Goal: Task Accomplishment & Management: Complete application form

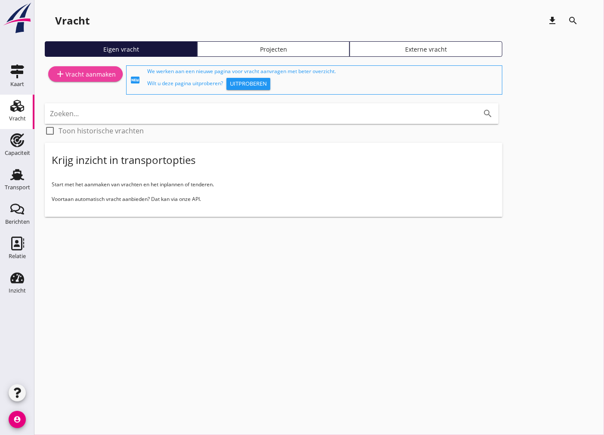
click at [79, 71] on div "add Vracht aanmaken" at bounding box center [85, 74] width 61 height 10
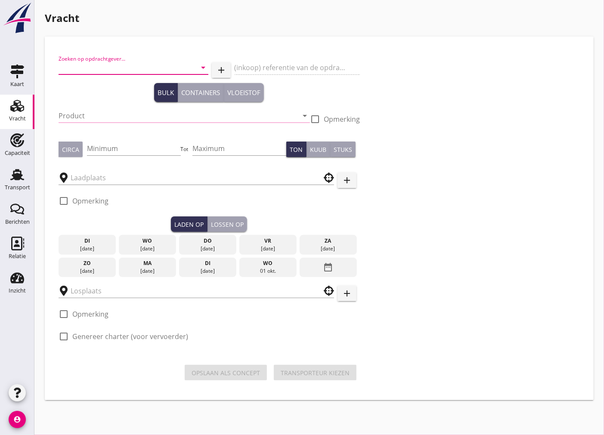
click at [151, 68] on input "Zoeken op opdrachtgever..." at bounding box center [122, 68] width 126 height 14
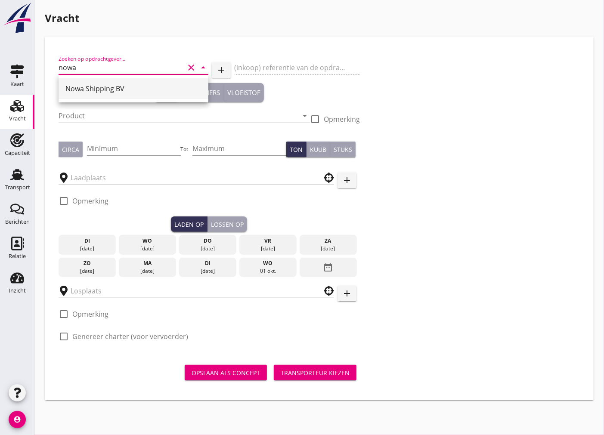
click at [140, 86] on div "Nowa Shipping BV" at bounding box center [133, 88] width 136 height 10
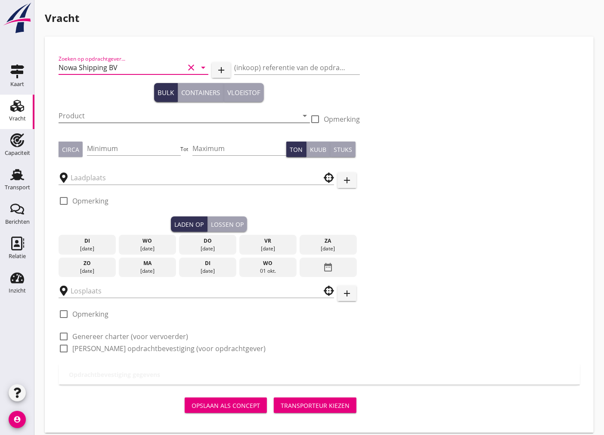
type input "Nowa Shipping BV"
click at [126, 114] on input "Product" at bounding box center [178, 116] width 239 height 14
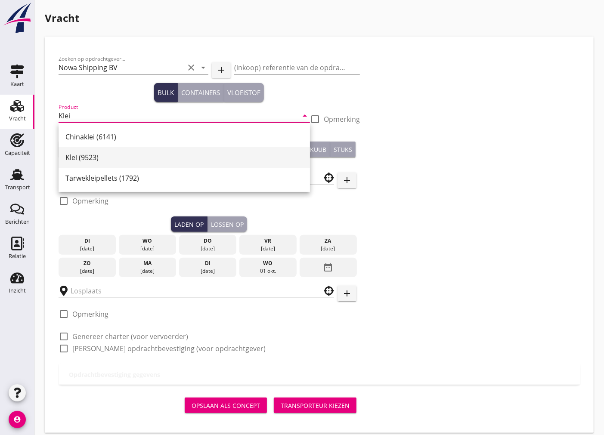
click at [117, 160] on div "Klei (9523)" at bounding box center [183, 157] width 237 height 10
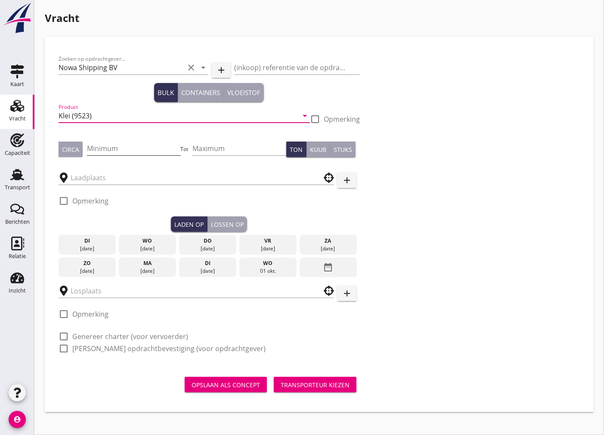
type input "Klei (9523)"
click at [99, 148] on input "Minimum" at bounding box center [134, 149] width 94 height 14
type input "2500"
click at [65, 148] on div "Circa" at bounding box center [70, 149] width 17 height 9
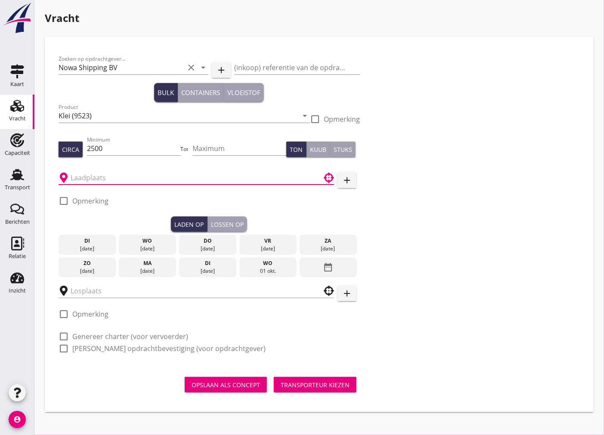
click at [89, 177] on input "text" at bounding box center [190, 178] width 239 height 14
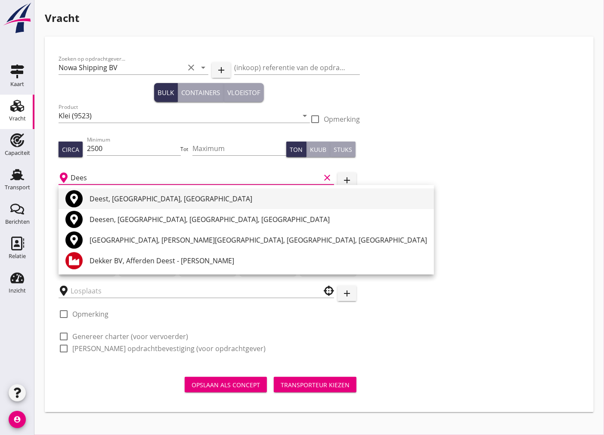
click at [125, 199] on div "Deest, [GEOGRAPHIC_DATA], [GEOGRAPHIC_DATA]" at bounding box center [257, 199] width 337 height 10
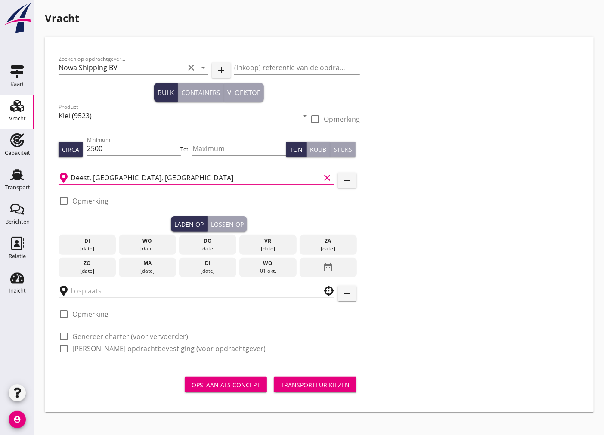
type input "Deest, [GEOGRAPHIC_DATA], [GEOGRAPHIC_DATA]"
click at [141, 242] on div "wo" at bounding box center [147, 241] width 53 height 8
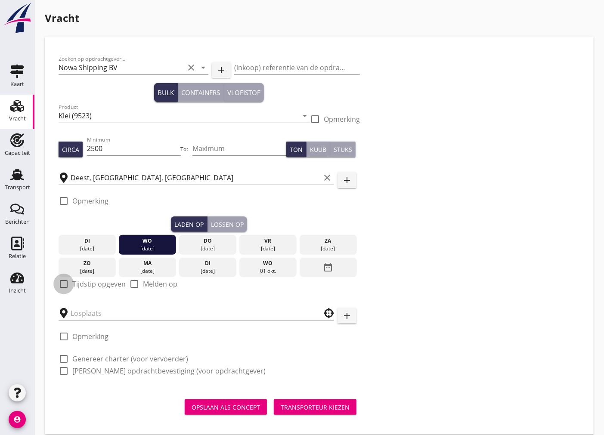
click at [58, 287] on div at bounding box center [63, 284] width 15 height 15
checkbox input "true"
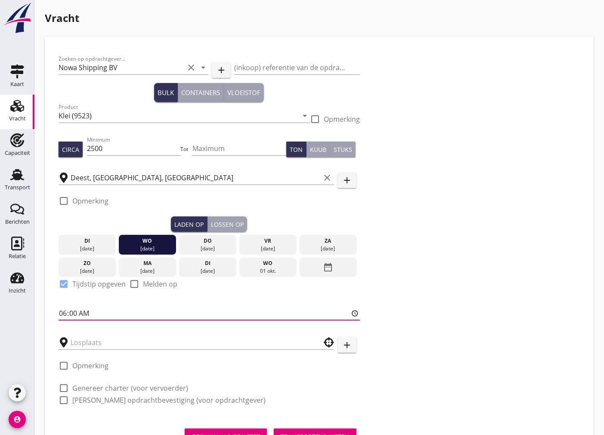
click at [63, 311] on input "06:00" at bounding box center [209, 313] width 301 height 14
type input "10:01"
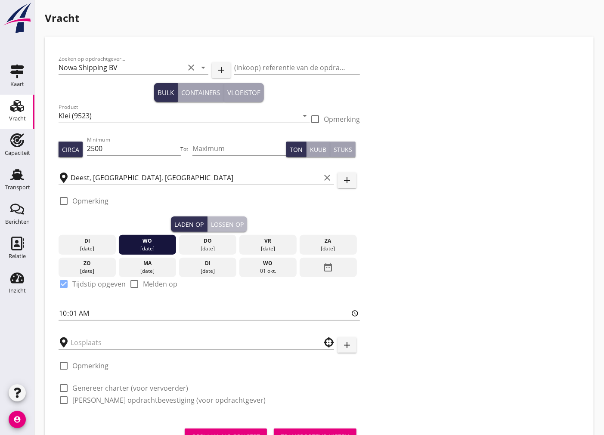
click at [233, 227] on div "Lossen op" at bounding box center [227, 224] width 33 height 9
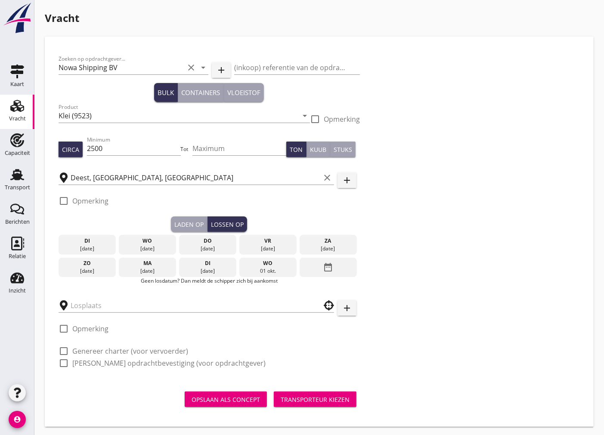
drag, startPoint x: 219, startPoint y: 241, endPoint x: 209, endPoint y: 244, distance: 10.3
click at [219, 242] on div "do" at bounding box center [207, 241] width 53 height 8
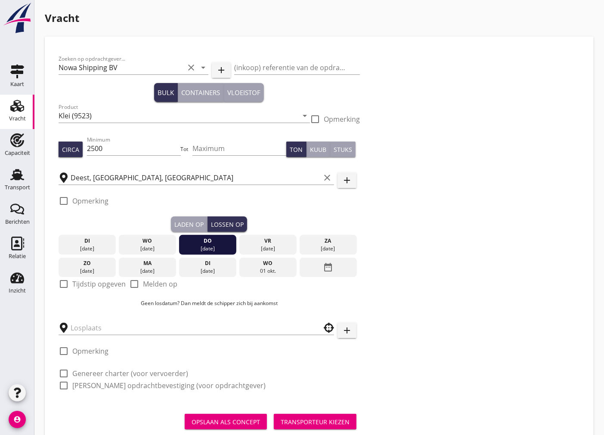
click at [71, 286] on div "check_box_outline_blank Tijdstip opgeven" at bounding box center [92, 284] width 67 height 10
click at [69, 287] on div at bounding box center [63, 284] width 15 height 15
checkbox input "true"
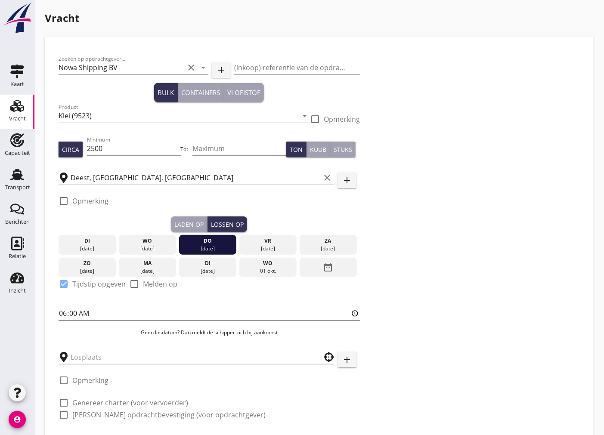
click at [73, 315] on input "06:00" at bounding box center [209, 313] width 301 height 14
type input "06:01"
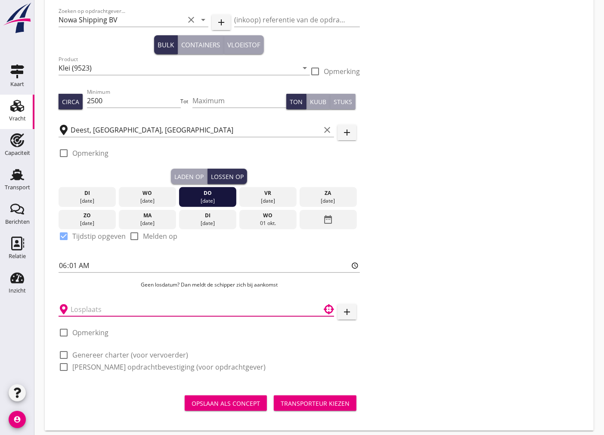
click at [97, 311] on input "text" at bounding box center [190, 309] width 239 height 14
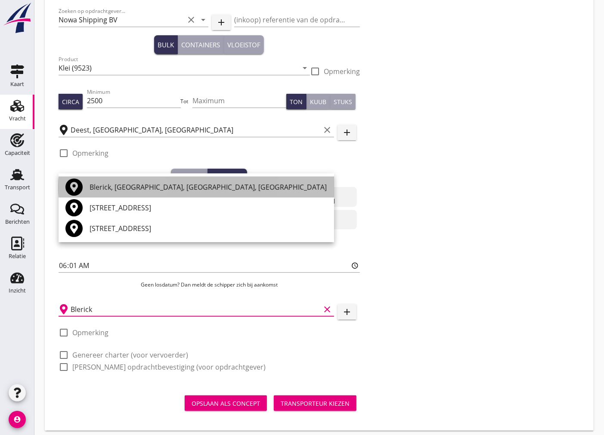
click at [113, 184] on div "Blerick, [GEOGRAPHIC_DATA], [GEOGRAPHIC_DATA], [GEOGRAPHIC_DATA]" at bounding box center [207, 187] width 237 height 10
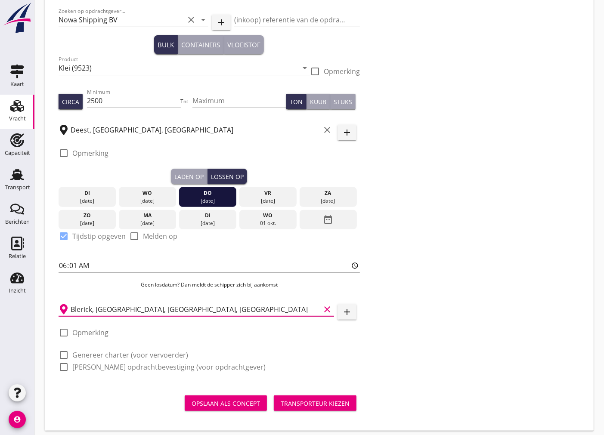
scroll to position [53, 0]
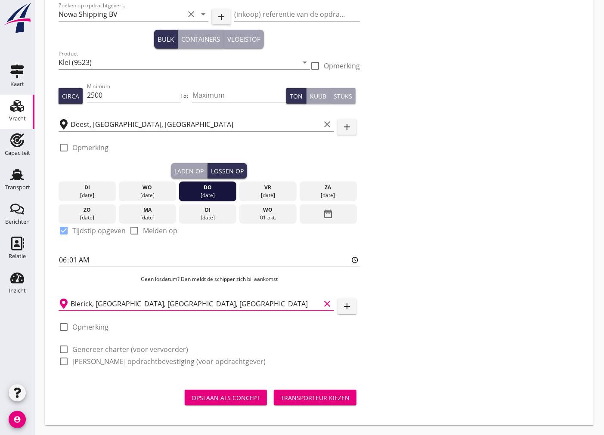
type input "Blerick, [GEOGRAPHIC_DATA], [GEOGRAPHIC_DATA], [GEOGRAPHIC_DATA]"
click at [68, 351] on div at bounding box center [63, 349] width 15 height 15
checkbox input "true"
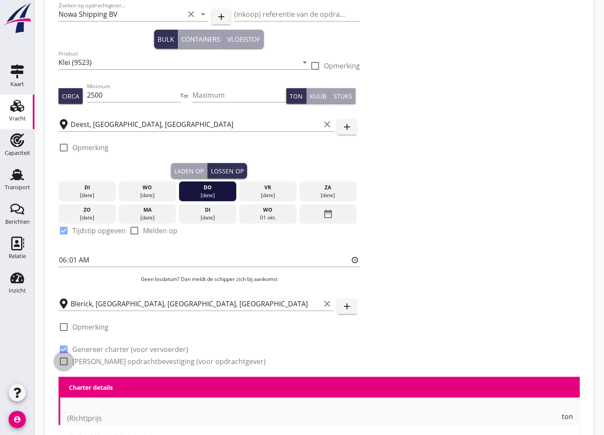
click at [62, 361] on div at bounding box center [63, 361] width 15 height 15
checkbox input "true"
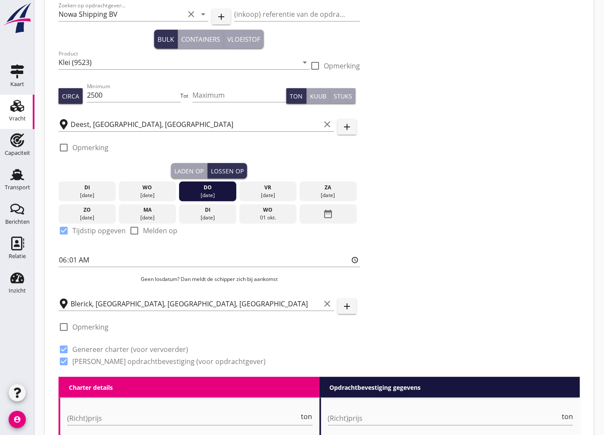
type input "14"
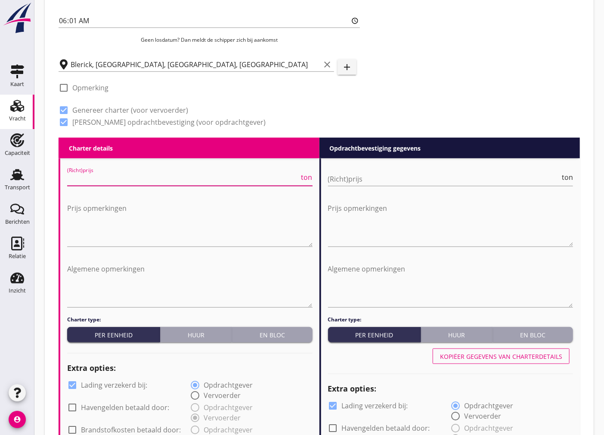
click at [225, 173] on input "(Richt)prijs" at bounding box center [183, 179] width 232 height 14
type input "3"
type input "3.30"
click at [403, 177] on input "(Richt)prijs" at bounding box center [444, 179] width 232 height 14
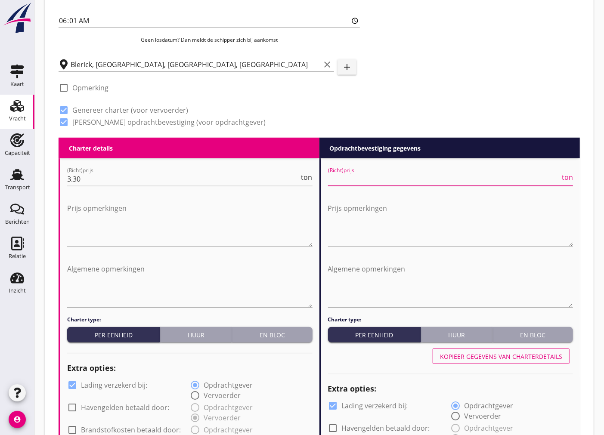
type input "3"
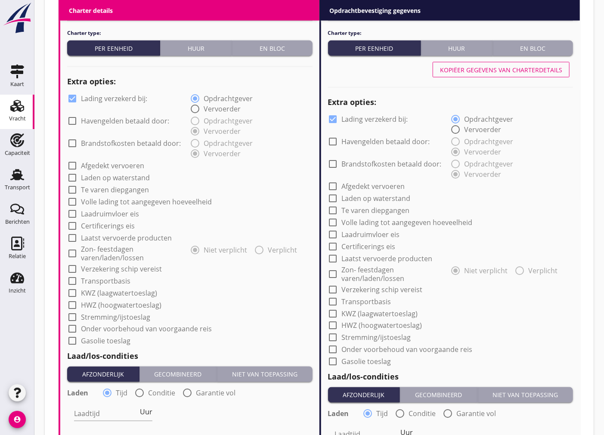
type input "3.30"
click at [73, 98] on div at bounding box center [72, 98] width 15 height 15
checkbox input "false"
click at [76, 269] on div at bounding box center [72, 269] width 15 height 15
checkbox input "true"
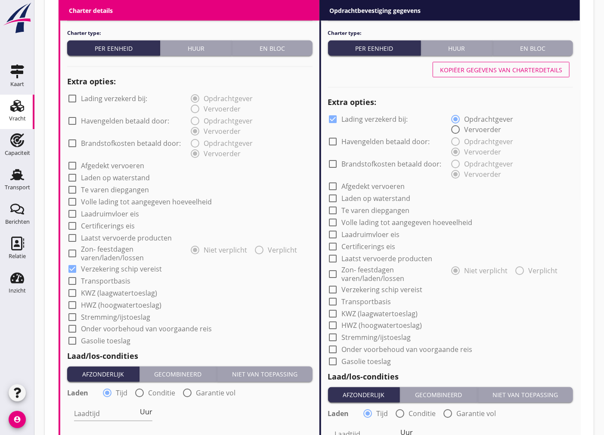
scroll to position [723, 0]
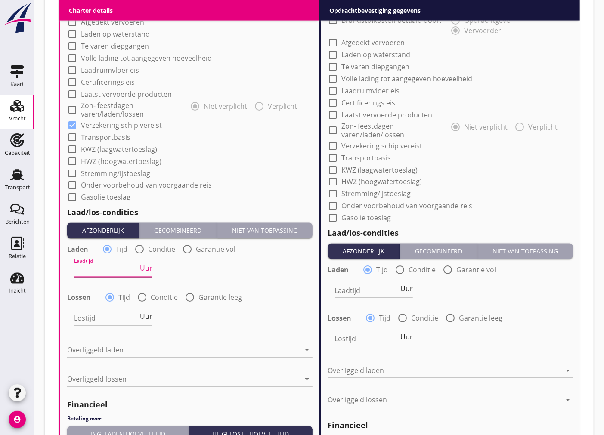
click at [104, 266] on input "Laadtijd" at bounding box center [106, 270] width 64 height 14
type input "24"
click at [117, 319] on input "Lostijd" at bounding box center [106, 318] width 64 height 14
type input "24"
click at [151, 353] on div at bounding box center [183, 350] width 233 height 14
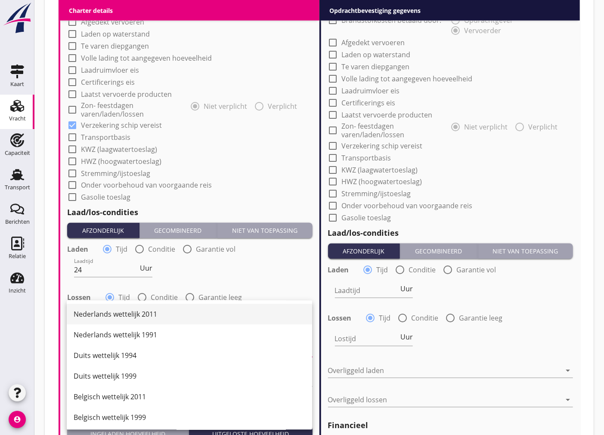
click at [148, 315] on div "Nederlands wettelijk 2011" at bounding box center [189, 314] width 231 height 10
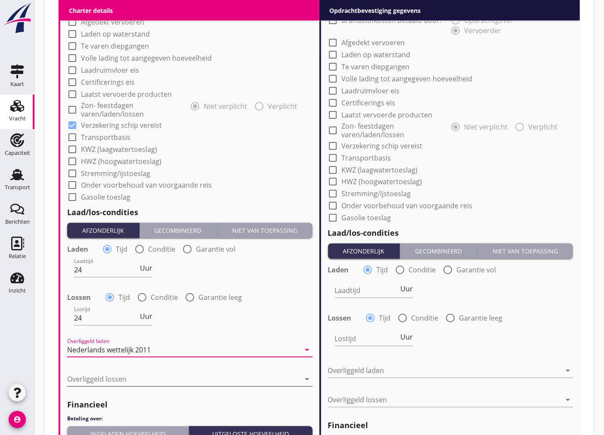
click at [149, 373] on div at bounding box center [183, 380] width 233 height 14
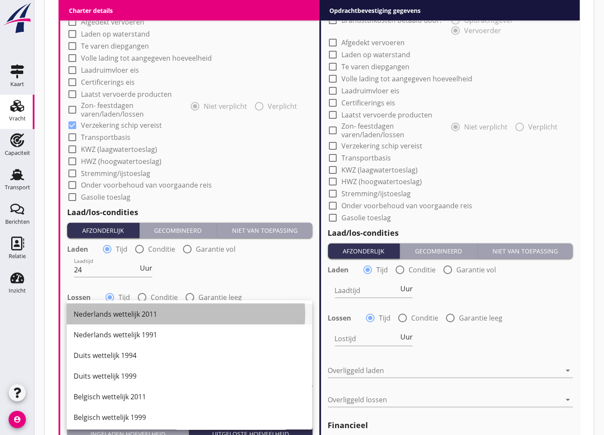
click at [144, 313] on div "Nederlands wettelijk 2011" at bounding box center [189, 314] width 231 height 10
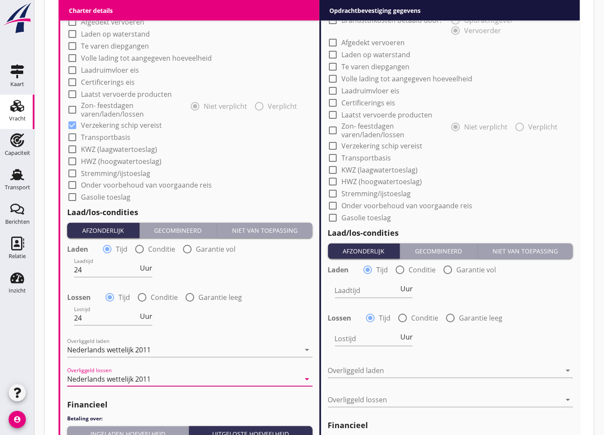
scroll to position [910, 0]
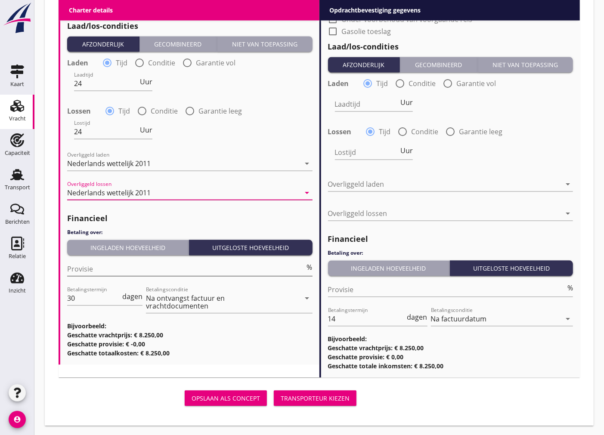
click at [108, 269] on input "Provisie" at bounding box center [186, 269] width 238 height 14
type input "5"
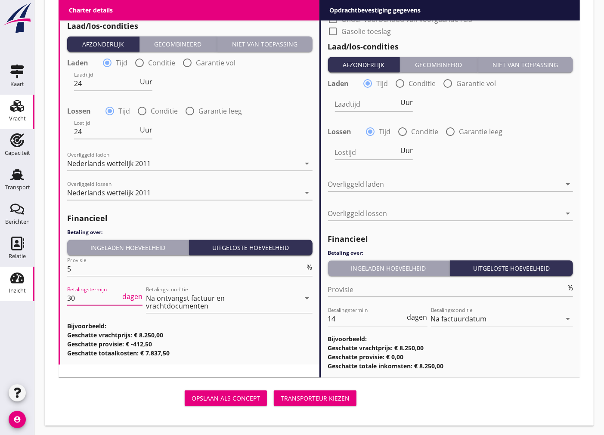
drag, startPoint x: 89, startPoint y: 297, endPoint x: 26, endPoint y: 293, distance: 63.4
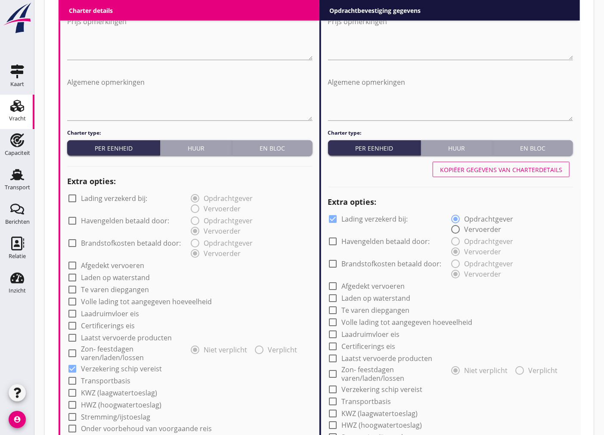
scroll to position [432, 0]
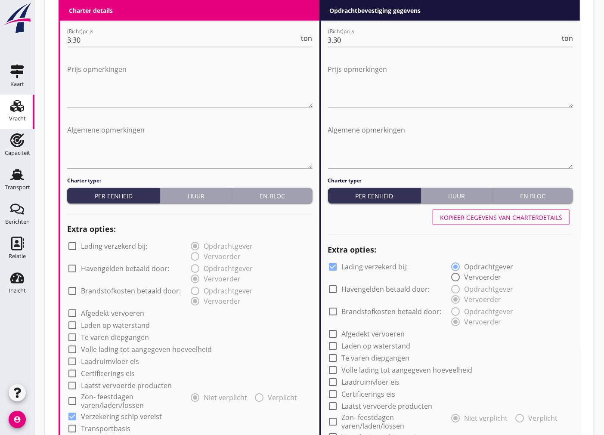
type input "14"
click at [528, 214] on div "Kopiëer gegevens van charterdetails" at bounding box center [501, 217] width 122 height 9
checkbox input "false"
checkbox input "true"
type input "24"
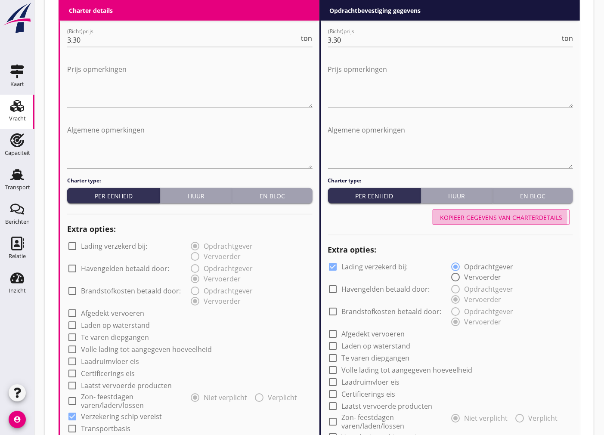
type input "24"
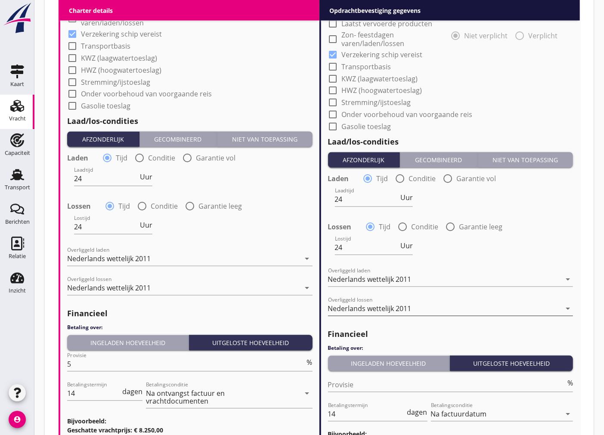
scroll to position [910, 0]
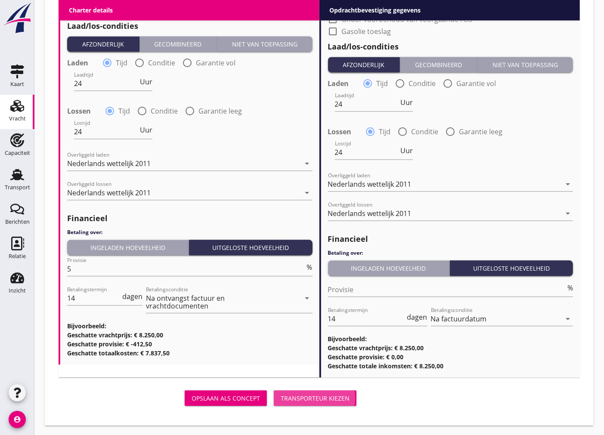
click at [328, 399] on div "Transporteur kiezen" at bounding box center [315, 398] width 69 height 9
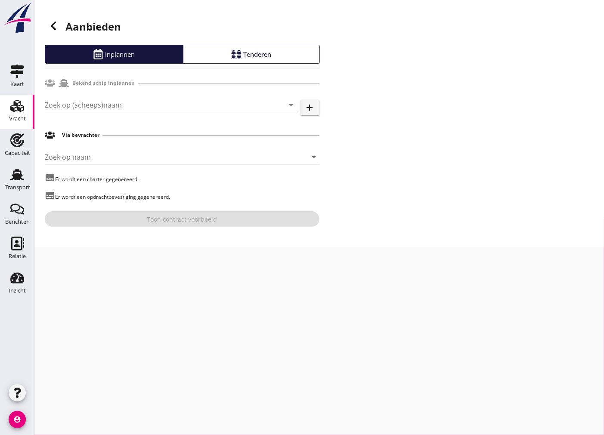
click at [90, 98] on input "Zoek op (scheeps)naam" at bounding box center [159, 105] width 228 height 14
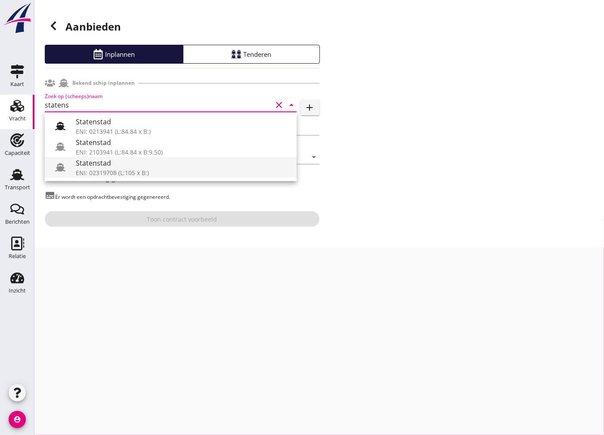
click at [137, 171] on div "ENI: 02319708 (L:105 x B:)" at bounding box center [183, 172] width 214 height 9
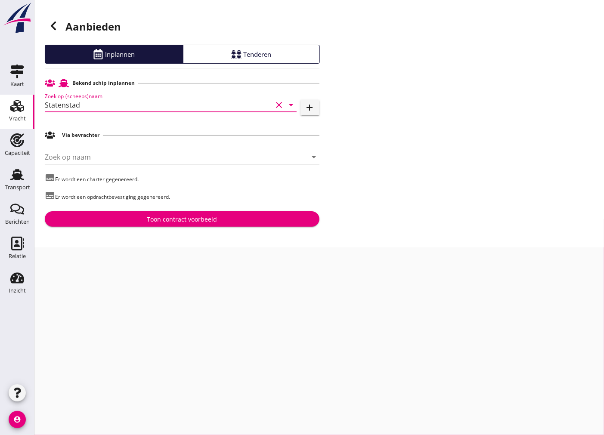
type input "Statenstad"
click at [48, 19] on div at bounding box center [53, 25] width 17 height 17
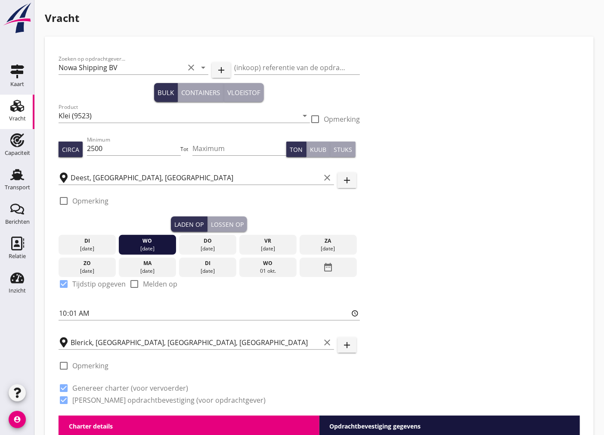
click at [18, 101] on icon "Vracht" at bounding box center [17, 106] width 14 height 14
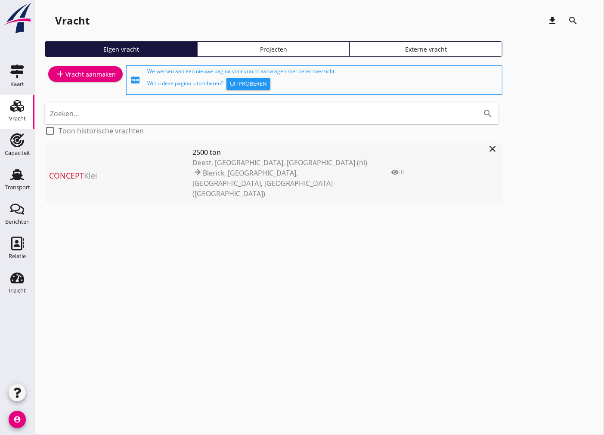
click at [491, 147] on icon "close" at bounding box center [492, 149] width 10 height 10
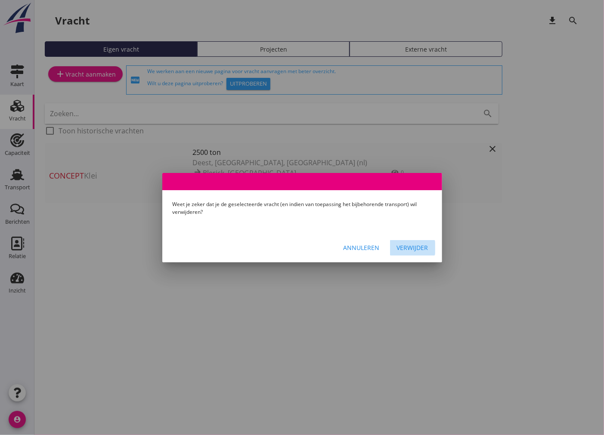
click at [414, 250] on div "Verwijder" at bounding box center [412, 247] width 31 height 9
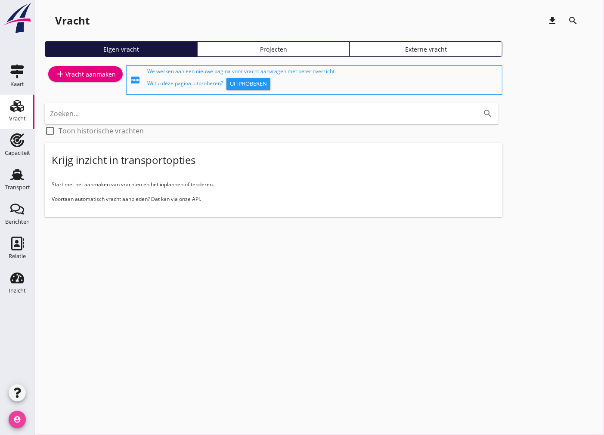
click at [15, 422] on icon "account_circle" at bounding box center [17, 419] width 17 height 17
click at [48, 421] on link "logout Uitloggen" at bounding box center [58, 416] width 64 height 21
